Goal: Check status

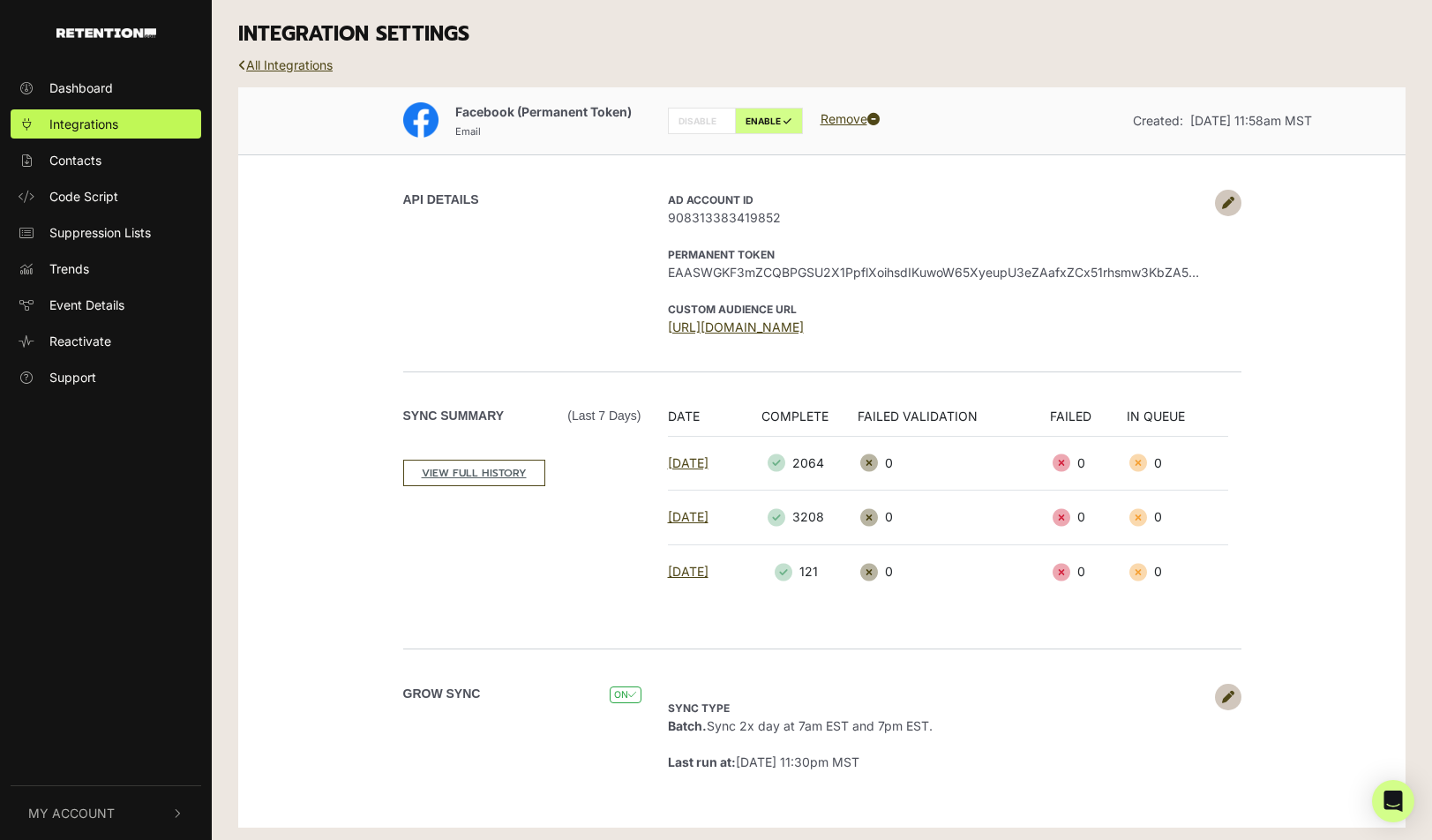
scroll to position [5, 0]
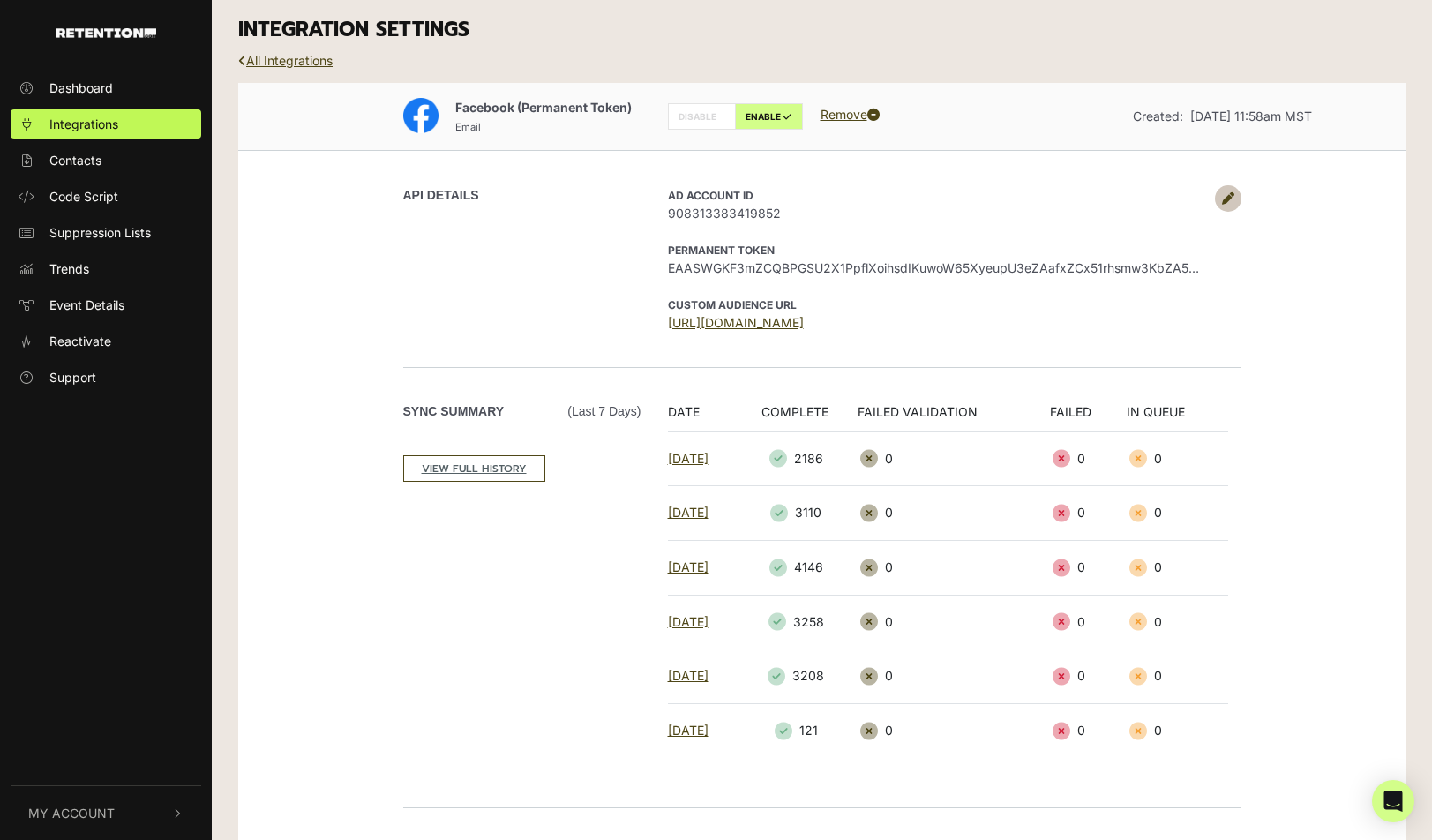
scroll to position [5, 0]
click at [611, 264] on div "API DETAILS" at bounding box center [529, 258] width 252 height 147
click at [473, 460] on link "VIEW FULL HISTORY" at bounding box center [474, 468] width 142 height 26
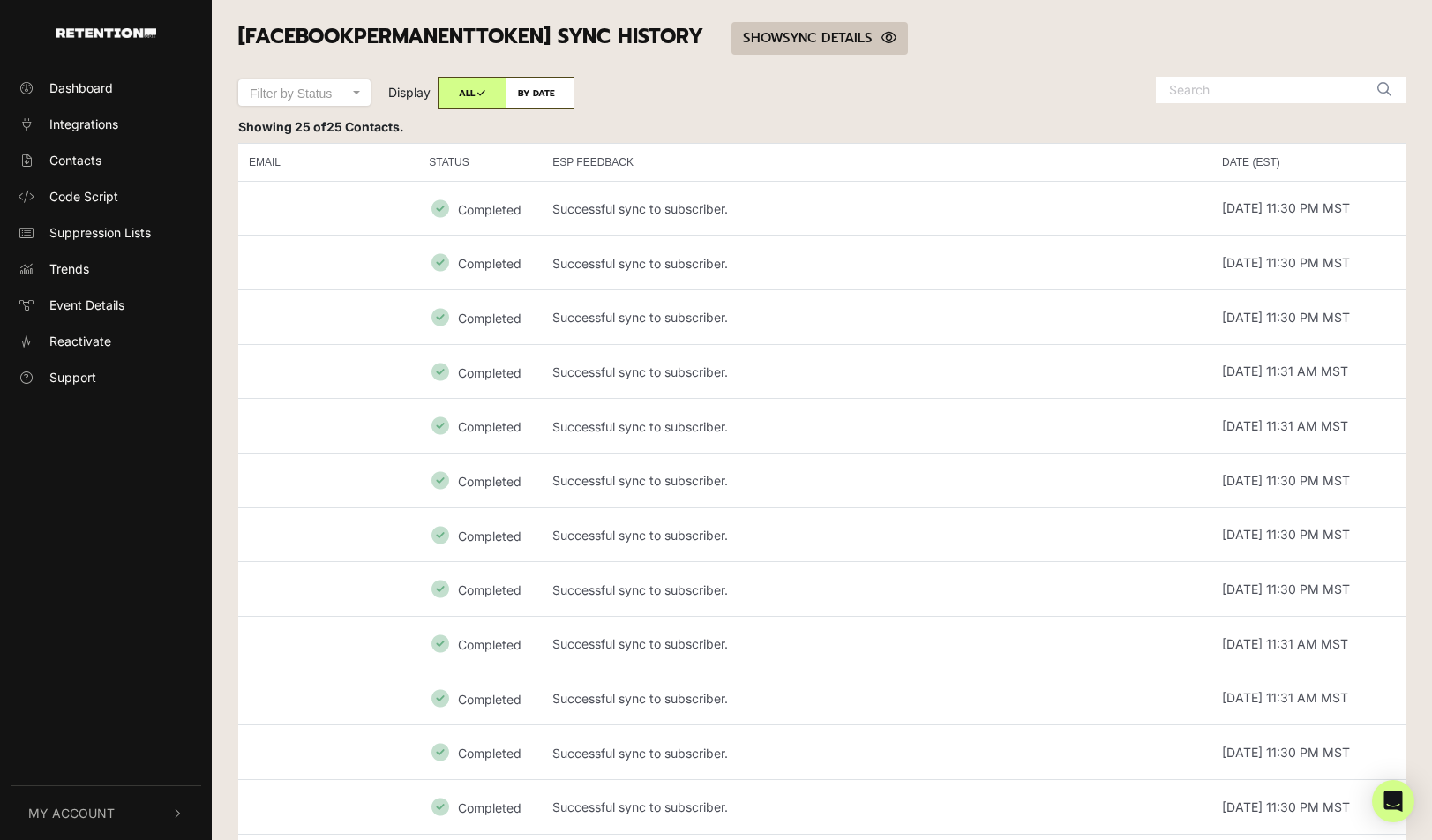
click at [848, 40] on link "SHOW HIDE SYNC DETAILS" at bounding box center [820, 38] width 176 height 32
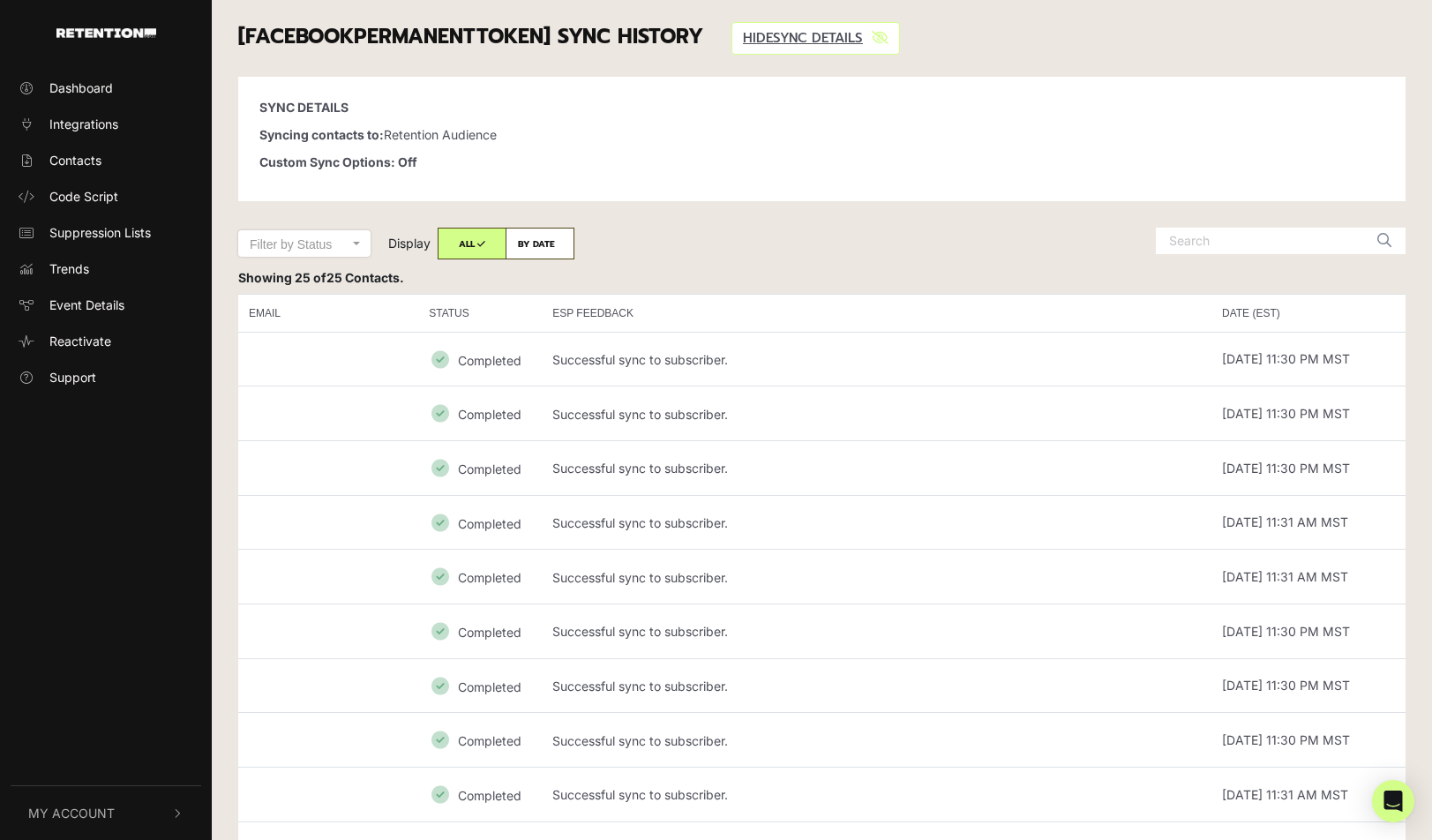
click at [418, 132] on p "Syncing contacts to: Retention Audience" at bounding box center [822, 134] width 1124 height 19
drag, startPoint x: 418, startPoint y: 132, endPoint x: 476, endPoint y: 133, distance: 58.0
click at [476, 133] on p "Syncing contacts to: Retention Audience" at bounding box center [822, 134] width 1124 height 19
copy p "Retention Audience"
